Goal: Navigation & Orientation: Go to known website

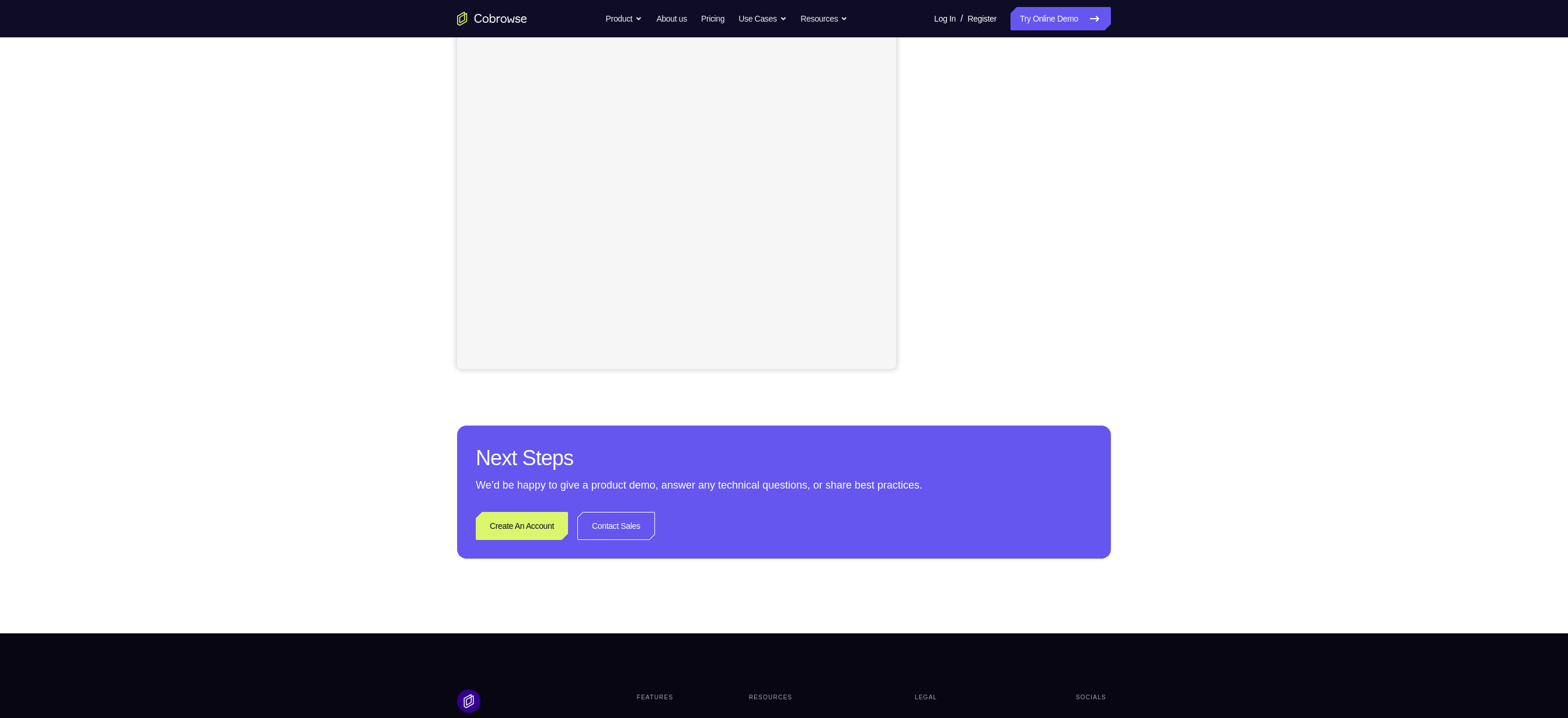
scroll to position [176, 0]
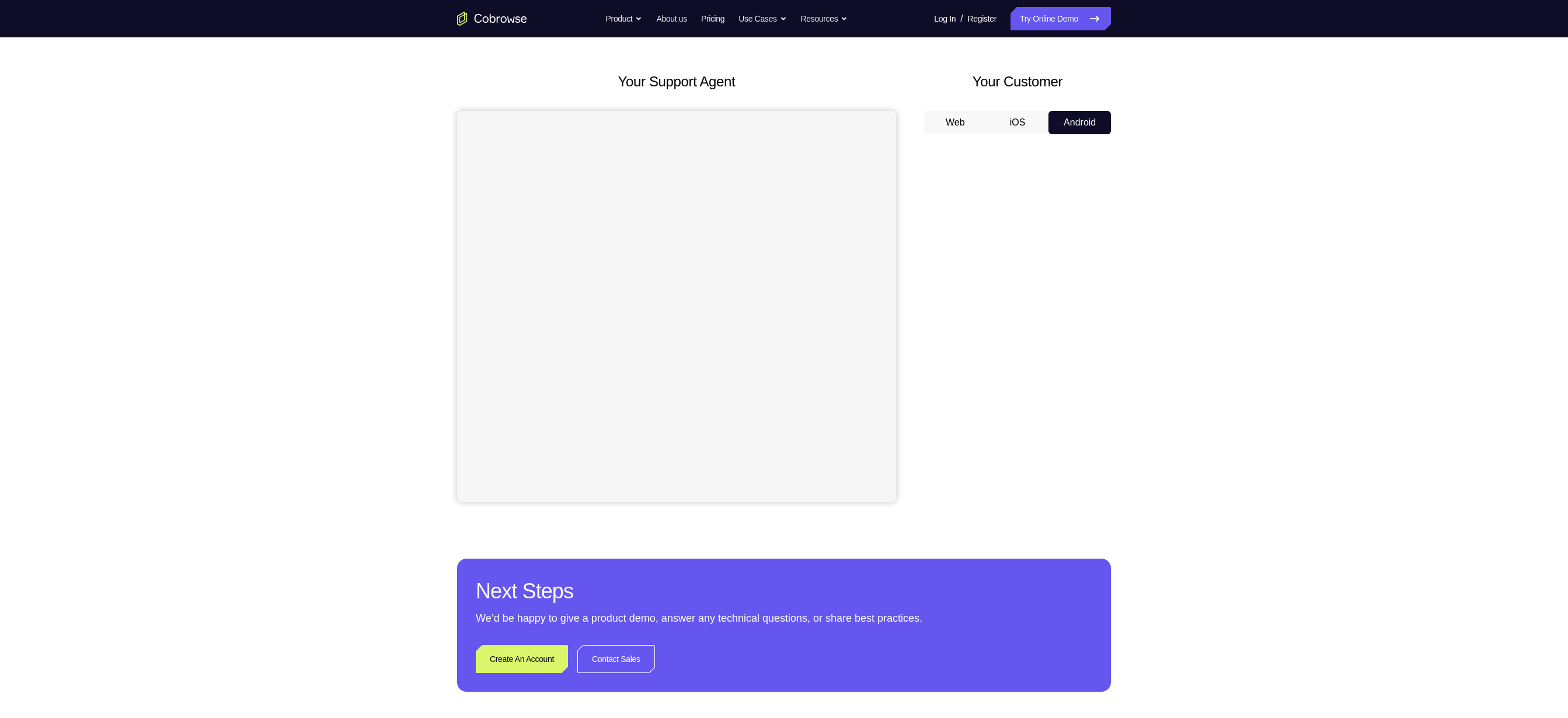
scroll to position [38, 0]
